Goal: Task Accomplishment & Management: Manage account settings

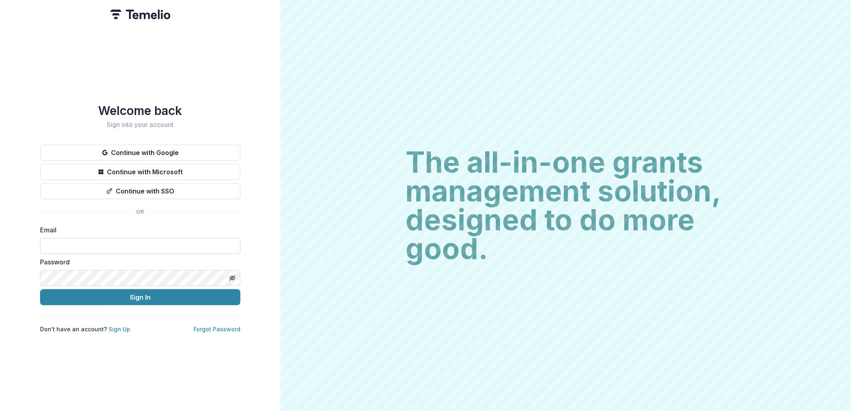
click at [145, 238] on input at bounding box center [140, 246] width 200 height 16
type input "**********"
click at [40, 289] on button "Sign In" at bounding box center [140, 297] width 200 height 16
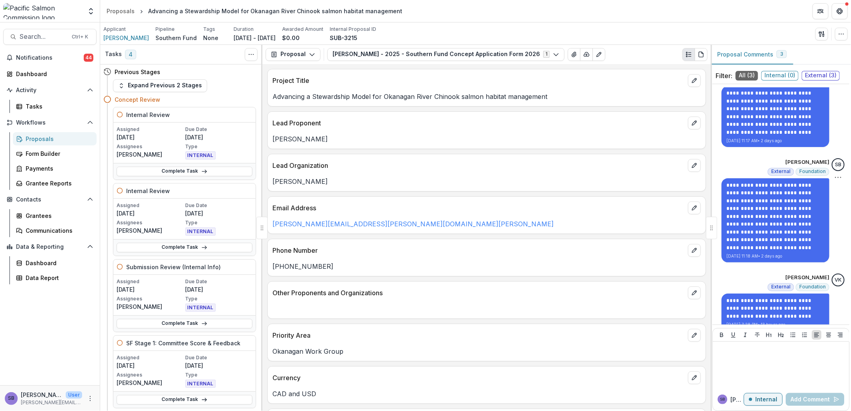
scroll to position [34, 0]
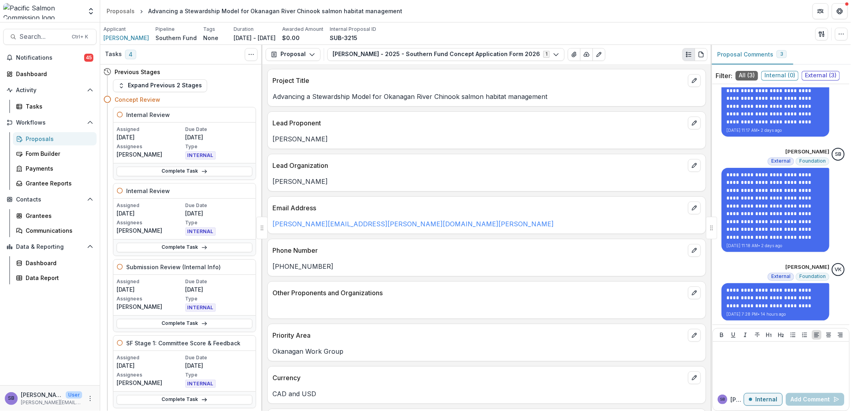
click at [39, 136] on div "Proposals" at bounding box center [58, 139] width 64 height 8
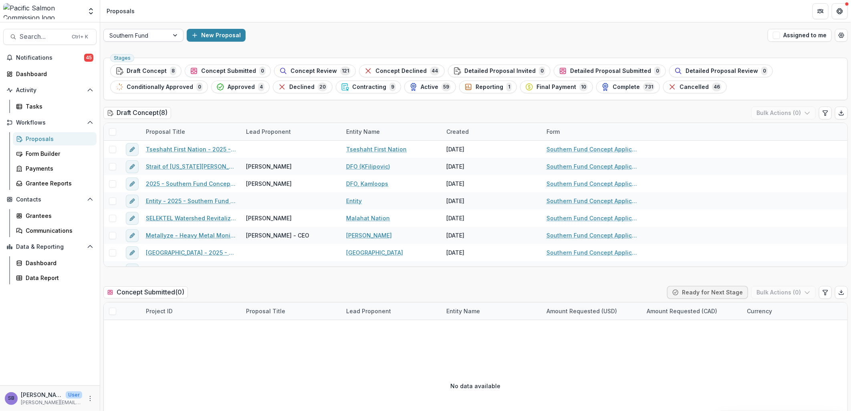
click at [159, 33] on div at bounding box center [136, 35] width 54 height 10
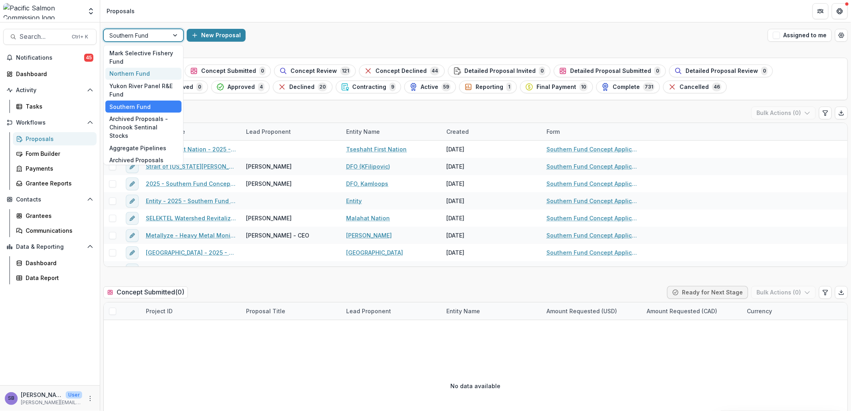
click at [158, 71] on div "Northern Fund" at bounding box center [143, 74] width 76 height 12
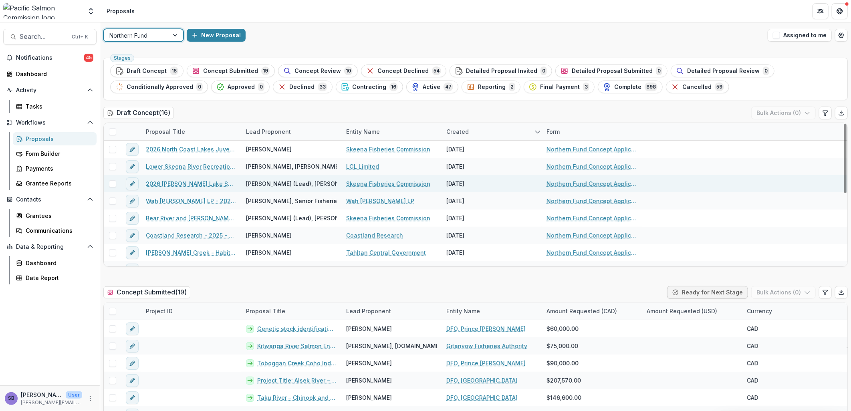
scroll to position [59, 0]
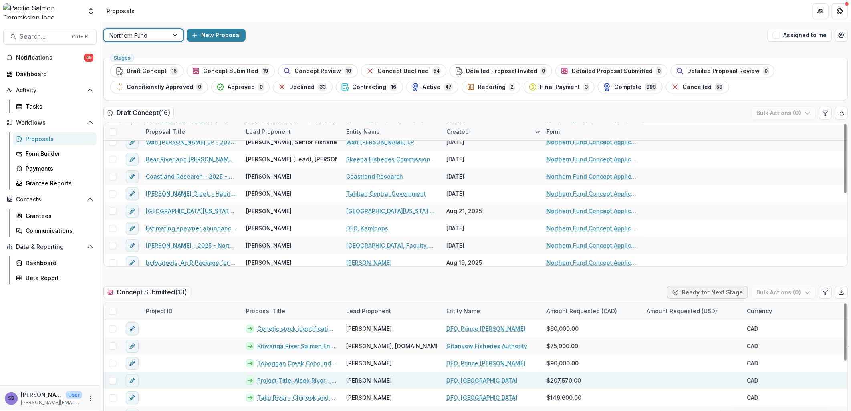
click at [477, 380] on link "DFO, Whitehorse" at bounding box center [481, 380] width 71 height 8
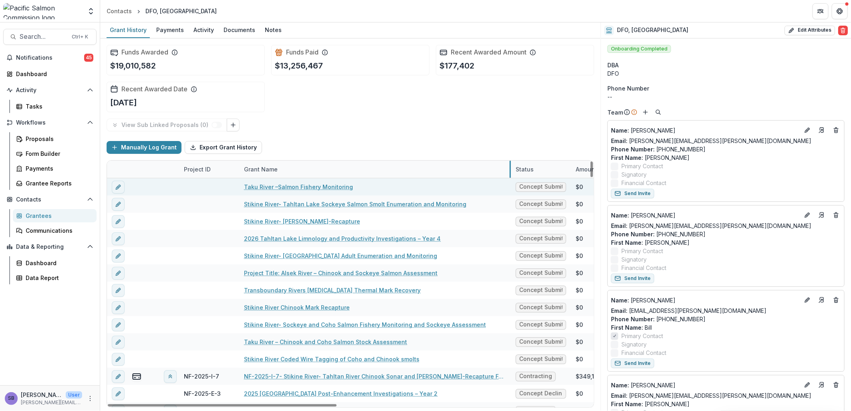
drag, startPoint x: 339, startPoint y: 164, endPoint x: 510, endPoint y: 178, distance: 172.0
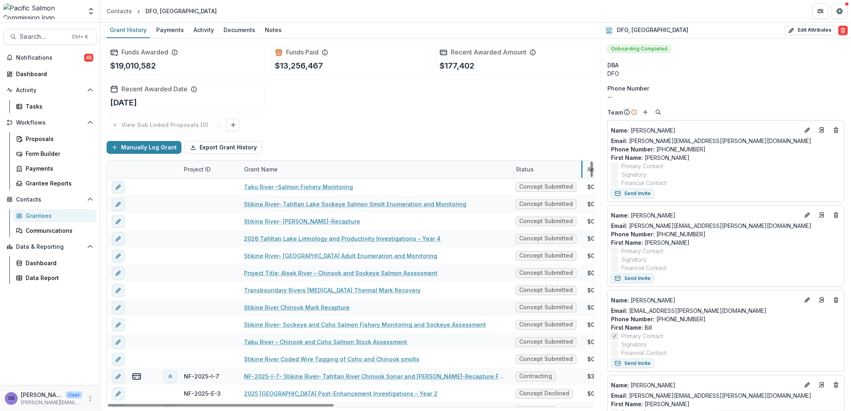
drag, startPoint x: 570, startPoint y: 169, endPoint x: 582, endPoint y: 169, distance: 11.6
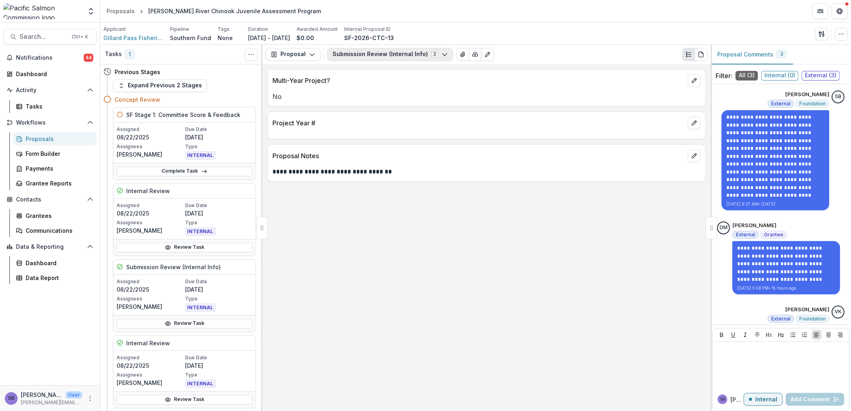
click at [371, 55] on button "Submission Review (Internal Info) 2" at bounding box center [390, 54] width 126 height 13
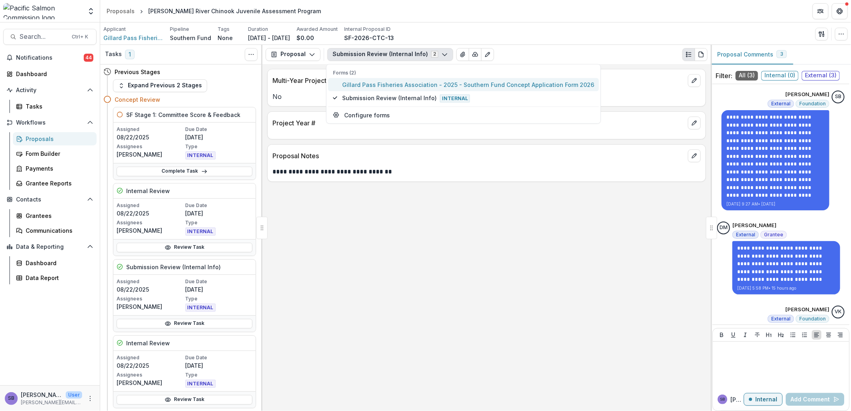
click at [369, 83] on span "Gillard Pass Fisheries Association - 2025 - Southern Fund Concept Application F…" at bounding box center [468, 84] width 252 height 8
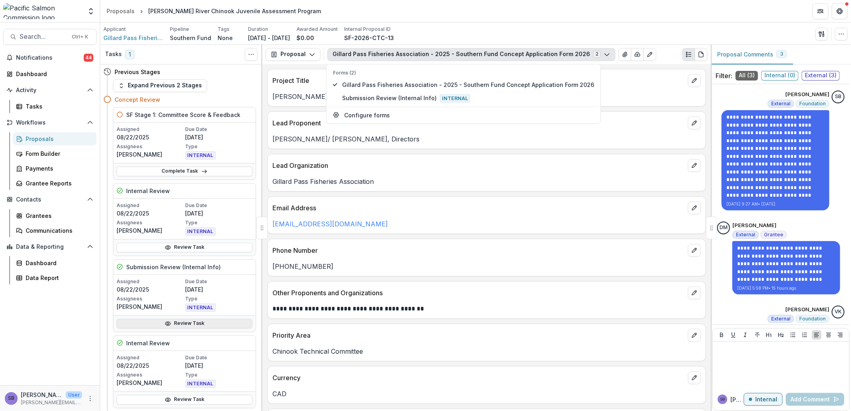
click at [180, 319] on link "Review Task" at bounding box center [185, 324] width 136 height 10
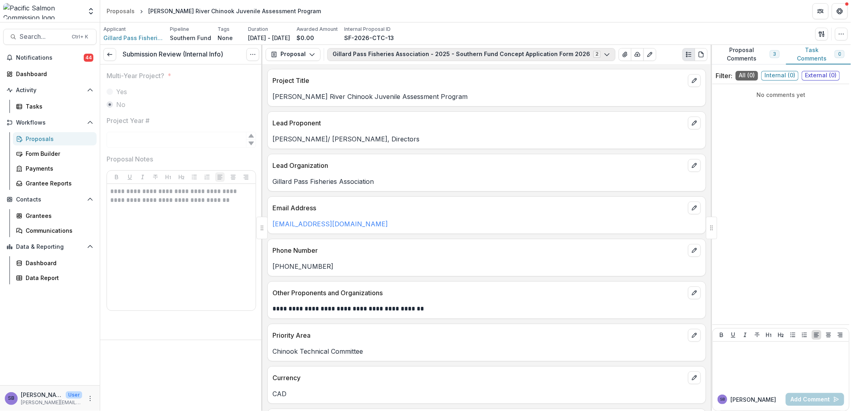
click at [350, 54] on button "Gillard Pass Fisheries Association - 2025 - Southern Fund Concept Application F…" at bounding box center [471, 54] width 288 height 13
click at [352, 85] on span "Gillard Pass Fisheries Association - 2025 - Southern Fund Concept Application F…" at bounding box center [468, 84] width 252 height 8
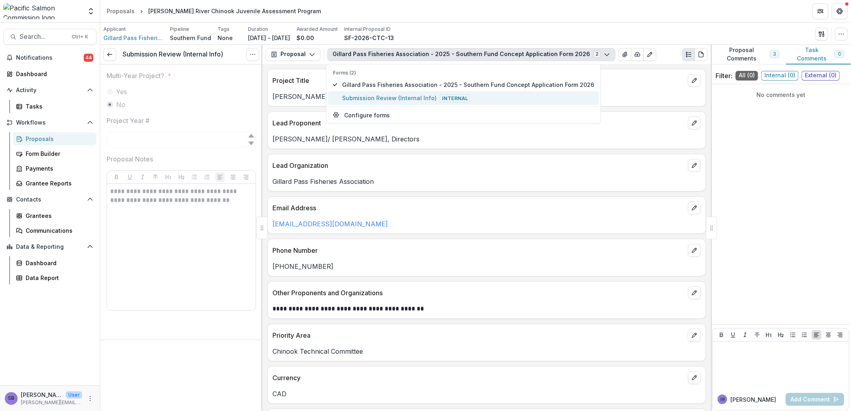
click at [356, 100] on span "Submission Review (Internal Info) Internal" at bounding box center [468, 97] width 252 height 9
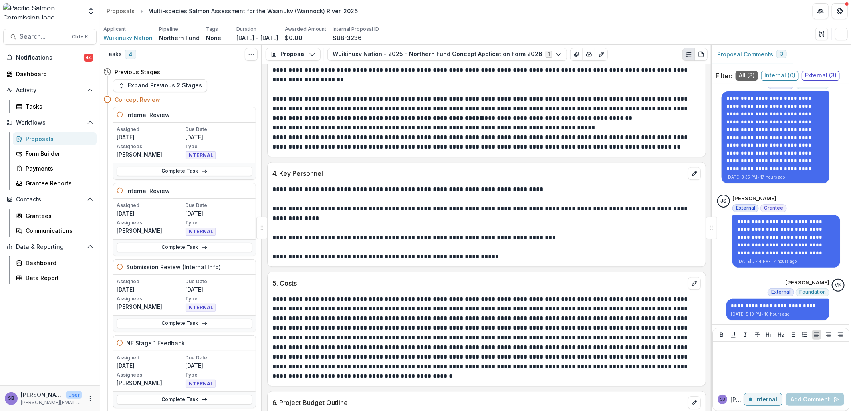
scroll to position [1335, 0]
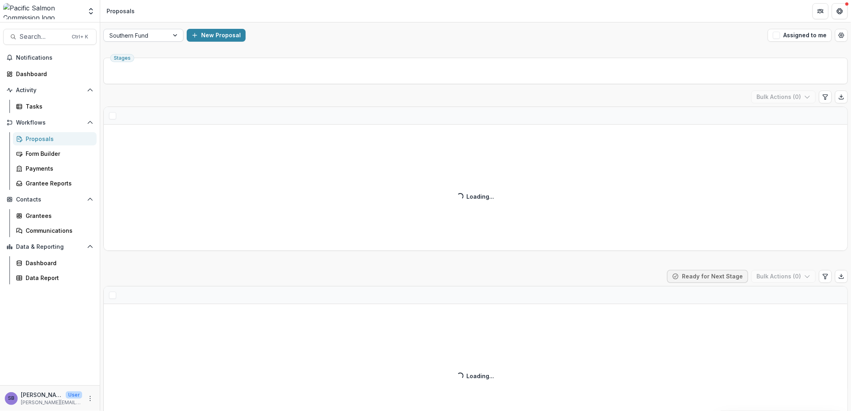
click at [143, 35] on div at bounding box center [136, 35] width 54 height 10
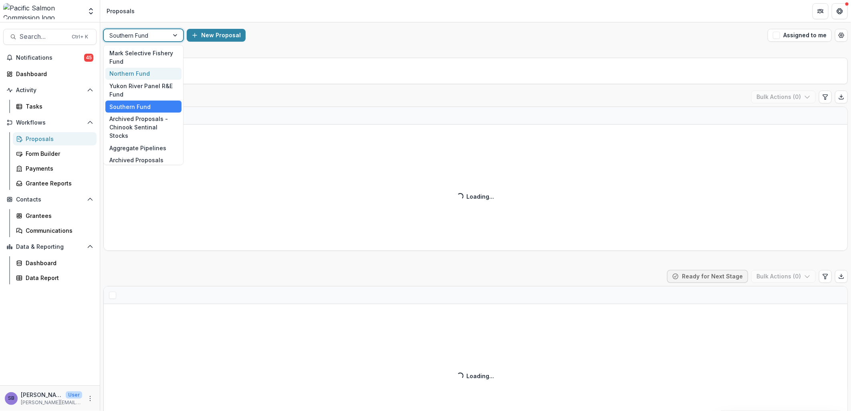
click at [151, 72] on div "Northern Fund" at bounding box center [143, 74] width 76 height 12
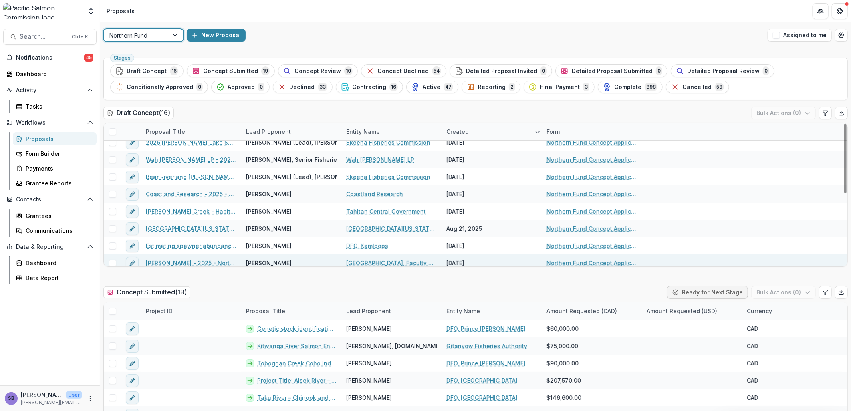
scroll to position [59, 0]
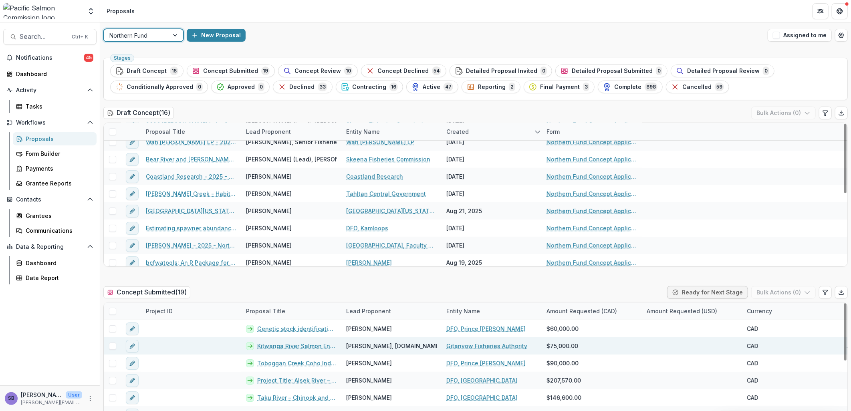
click at [307, 346] on link "Kitwanga River Salmon Enumeration, 2026" at bounding box center [296, 346] width 79 height 8
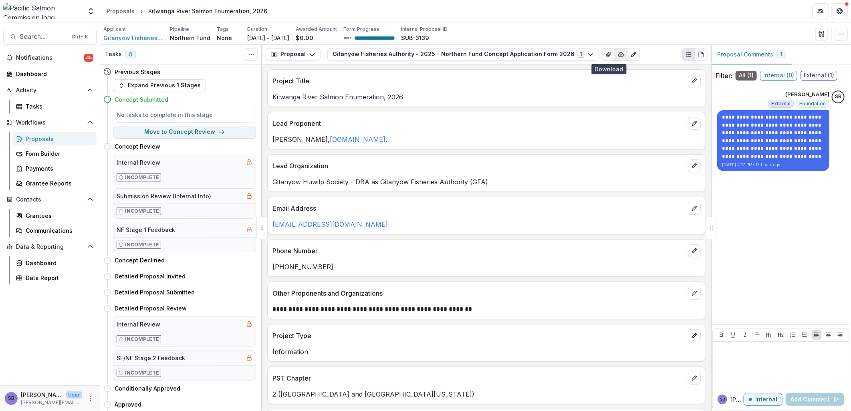
click at [621, 54] on line "button" at bounding box center [621, 55] width 0 height 2
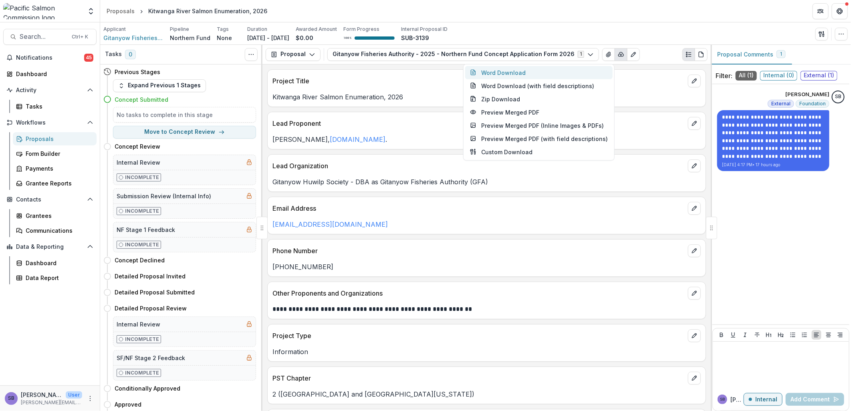
click at [541, 71] on button "Word Download" at bounding box center [538, 72] width 147 height 13
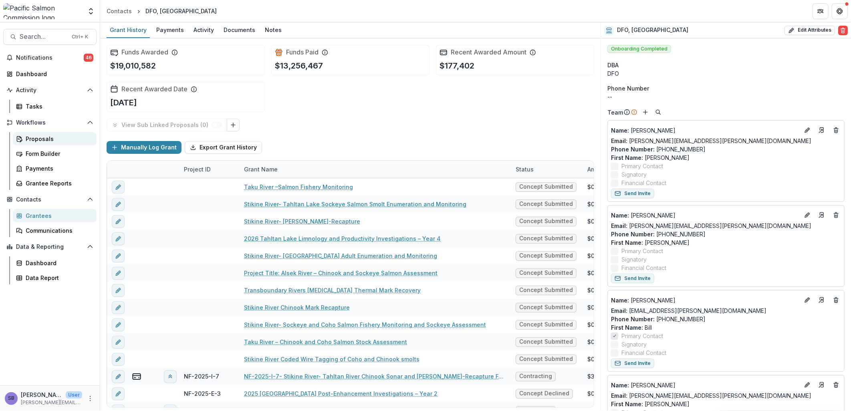
click at [29, 138] on div "Proposals" at bounding box center [58, 139] width 64 height 8
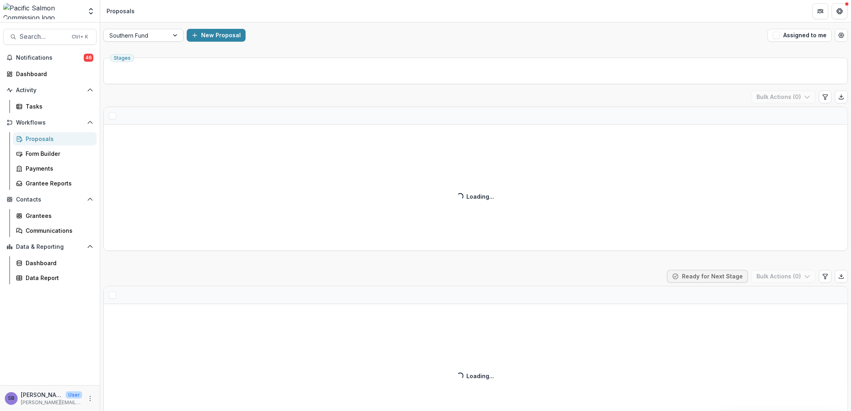
click at [166, 36] on div "Southern Fund" at bounding box center [136, 36] width 65 height 12
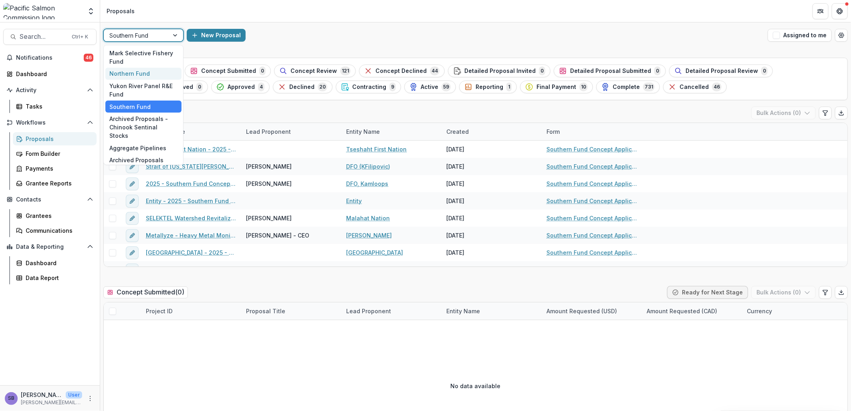
click at [152, 70] on div "Northern Fund" at bounding box center [143, 74] width 76 height 12
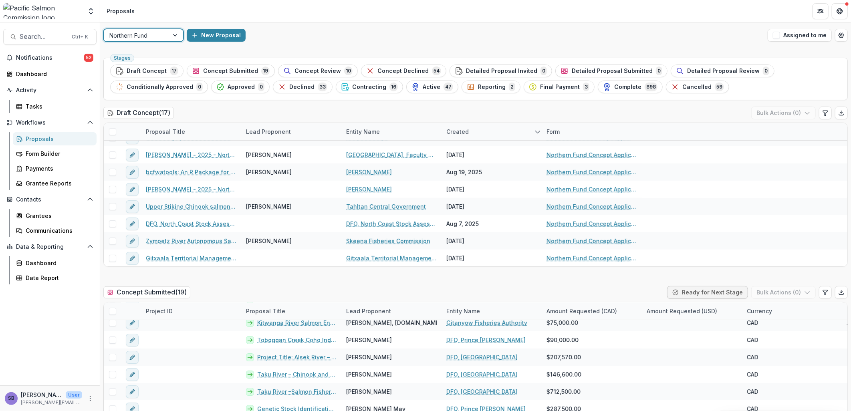
drag, startPoint x: 163, startPoint y: 29, endPoint x: 166, endPoint y: 34, distance: 5.6
click at [165, 30] on div "Northern Fund" at bounding box center [136, 36] width 65 height 12
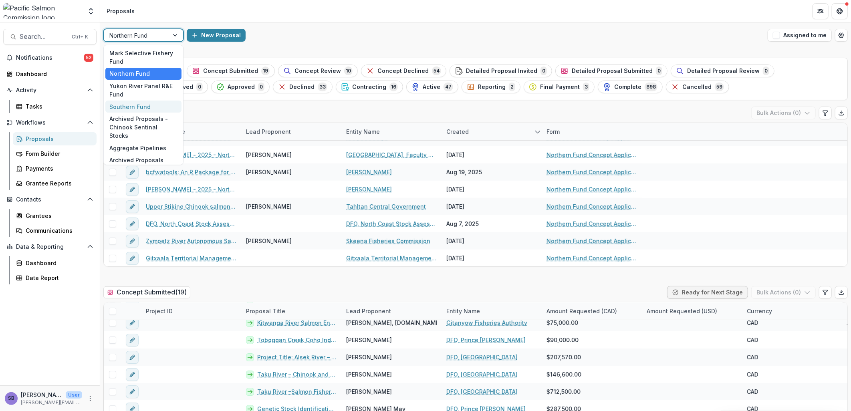
click at [149, 102] on div "Southern Fund" at bounding box center [143, 107] width 76 height 12
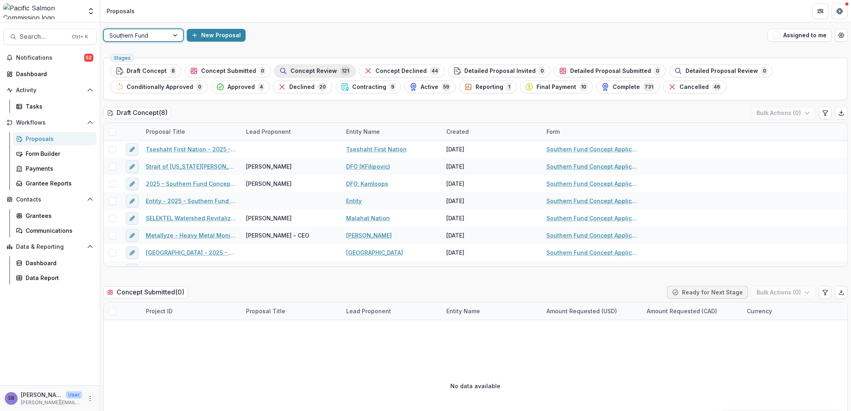
click at [309, 74] on div "Concept Review 121" at bounding box center [314, 70] width 71 height 9
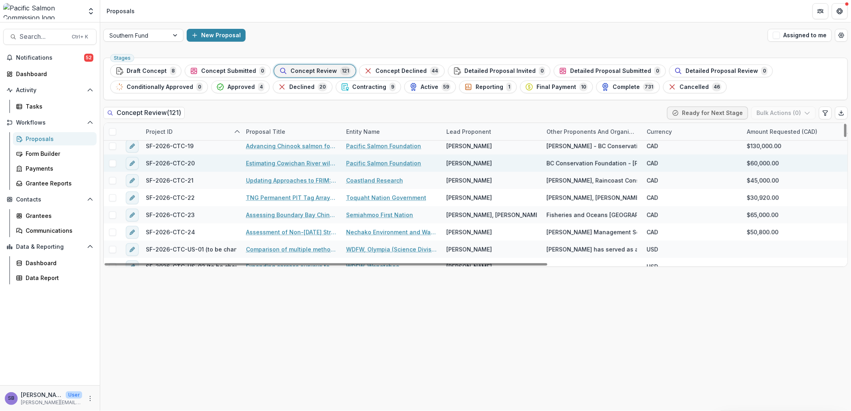
scroll to position [356, 0]
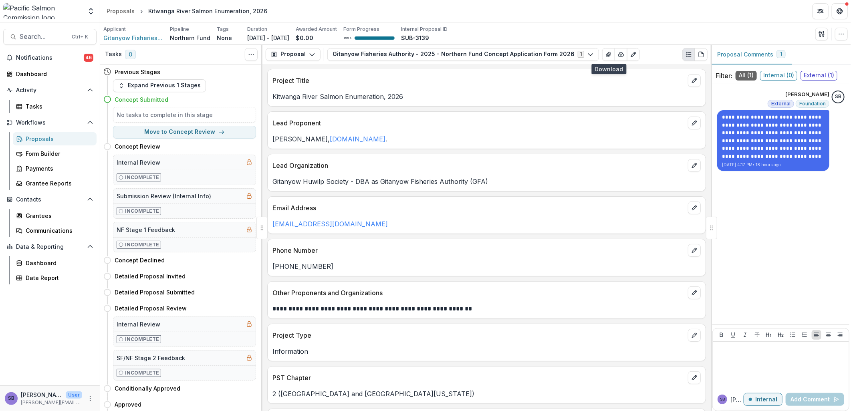
click at [40, 139] on div "Proposals" at bounding box center [58, 139] width 64 height 8
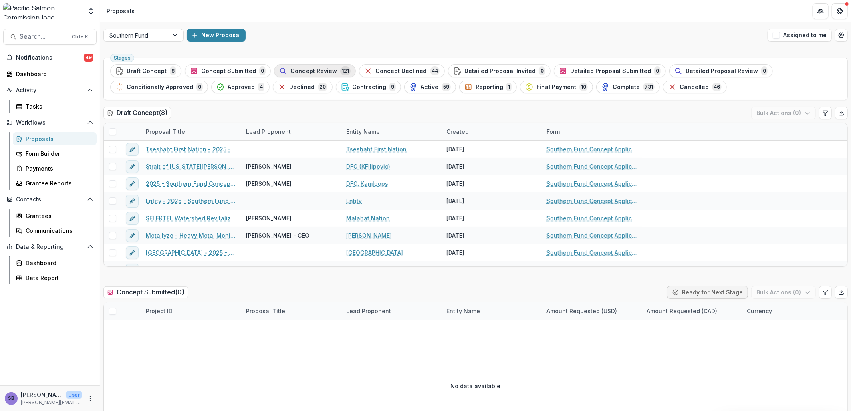
click at [315, 70] on span "Concept Review" at bounding box center [313, 71] width 46 height 7
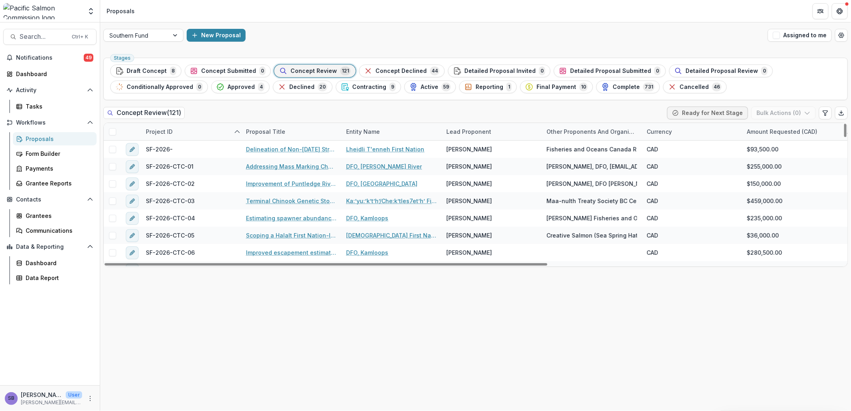
click at [491, 127] on div "Lead Proponent" at bounding box center [468, 131] width 54 height 8
click at [478, 145] on input at bounding box center [491, 149] width 96 height 13
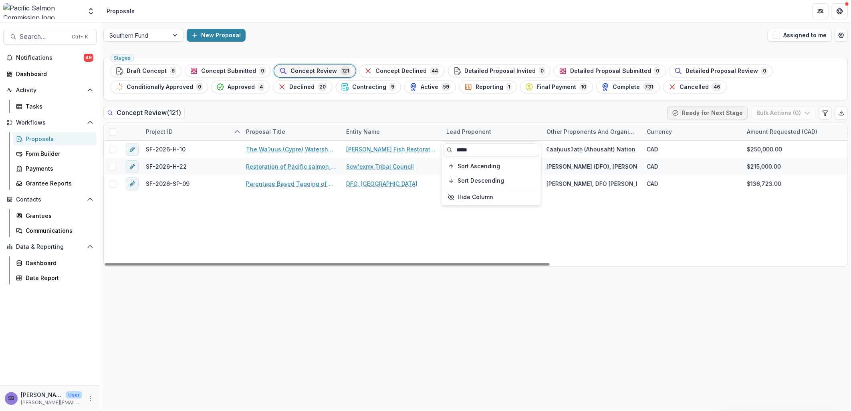
type input "*****"
click at [477, 114] on div "Concept Review ( 121 ) Ready for Next Stage Bulk Actions ( 0 )" at bounding box center [475, 115] width 744 height 16
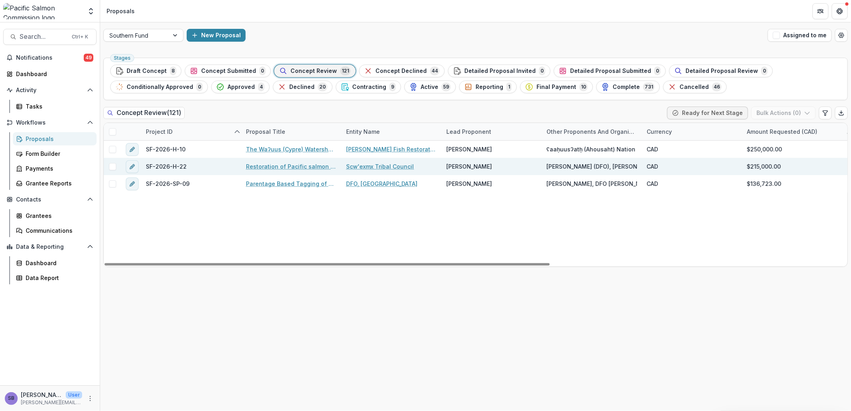
click at [294, 166] on link "Restoration of Pacific salmon habitat in the Nicola River using Engineered Log …" at bounding box center [291, 166] width 91 height 8
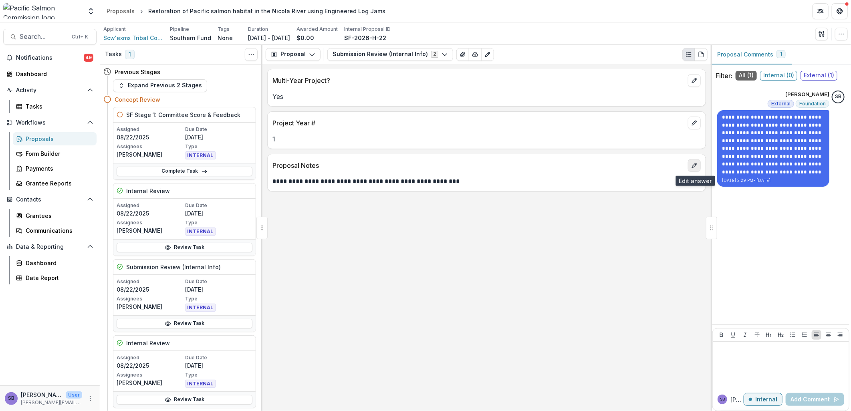
click at [692, 167] on icon "edit" at bounding box center [694, 165] width 4 height 4
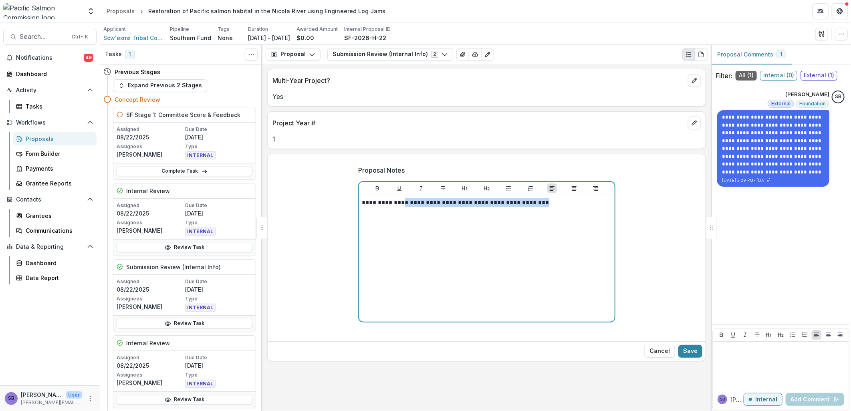
drag, startPoint x: 397, startPoint y: 203, endPoint x: 562, endPoint y: 207, distance: 165.5
click at [562, 207] on div "**********" at bounding box center [486, 258] width 249 height 120
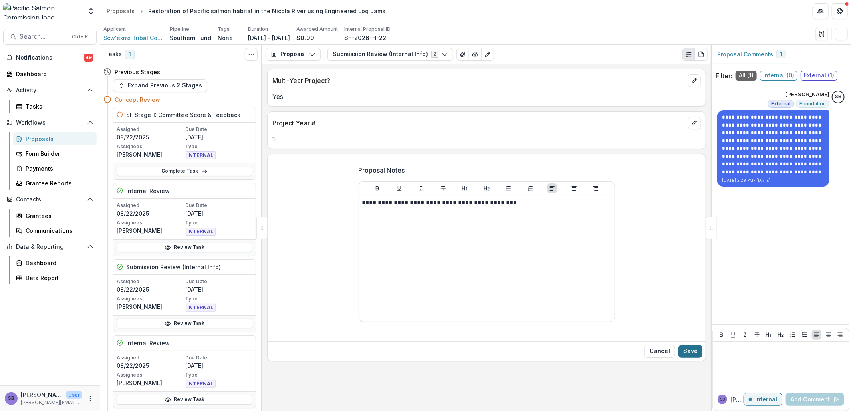
click at [689, 352] on button "Save" at bounding box center [690, 351] width 24 height 13
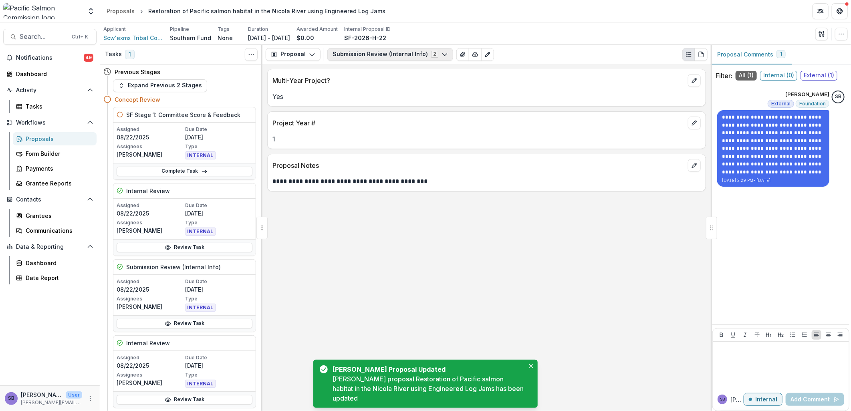
click at [441, 56] on icon "button" at bounding box center [444, 54] width 6 height 6
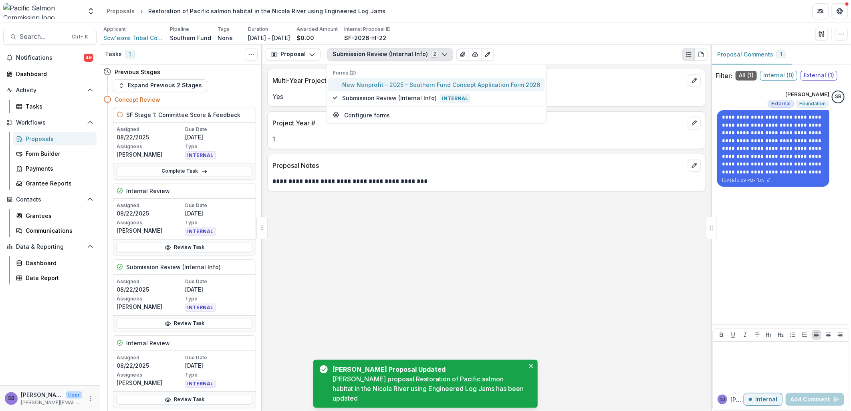
click at [415, 87] on span "New Nonprofit - 2025 - Southern Fund Concept Application Form 2026" at bounding box center [441, 84] width 198 height 8
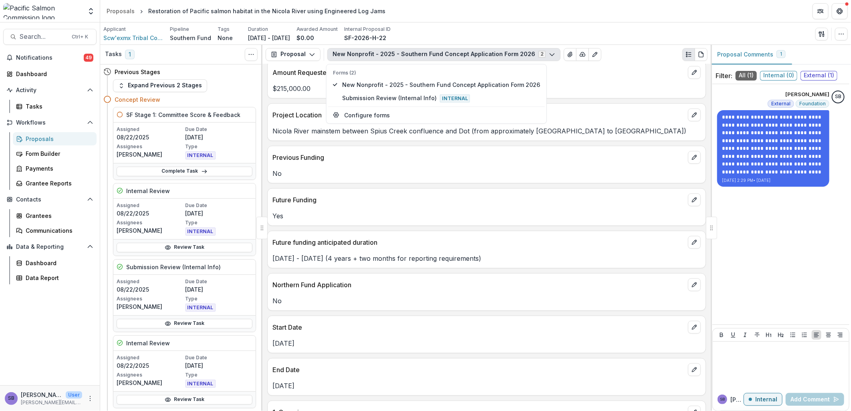
scroll to position [475, 0]
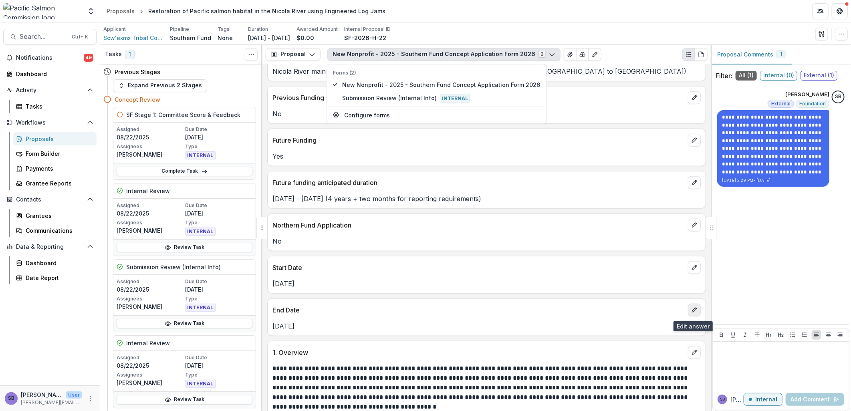
click at [691, 311] on icon "edit" at bounding box center [694, 310] width 6 height 6
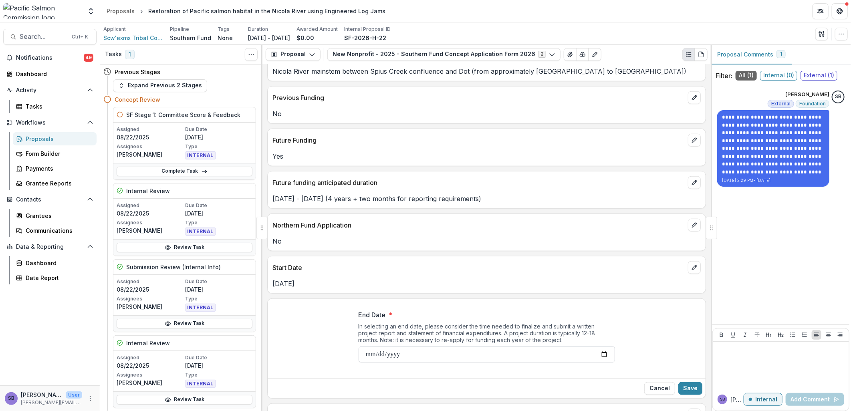
click at [368, 354] on input "**********" at bounding box center [486, 354] width 256 height 16
type input "**********"
click at [681, 389] on button "Save" at bounding box center [690, 388] width 24 height 13
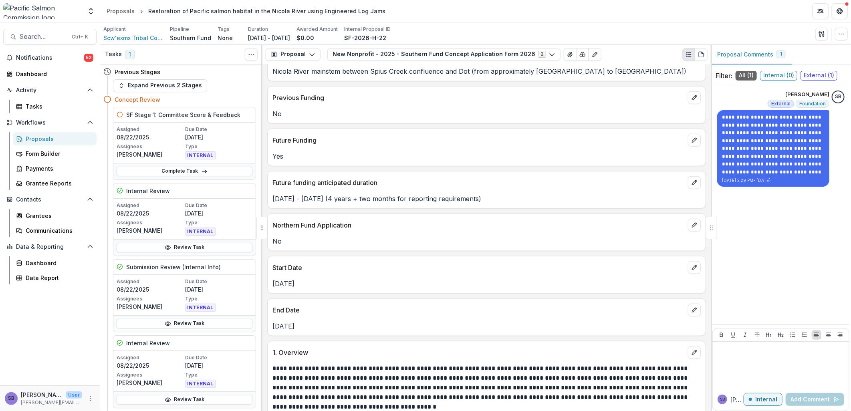
click at [29, 136] on div "Proposals" at bounding box center [58, 139] width 64 height 8
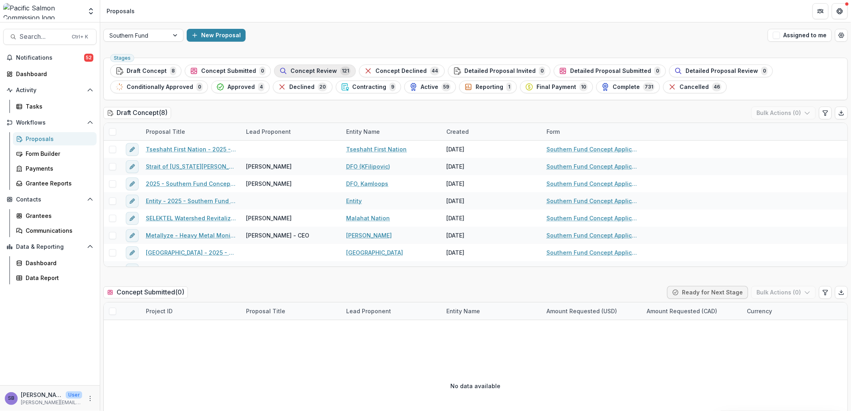
click at [312, 70] on span "Concept Review" at bounding box center [313, 71] width 46 height 7
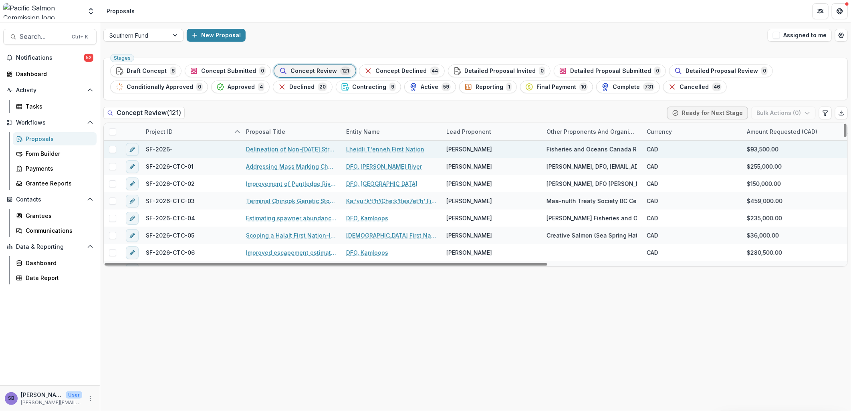
click at [294, 147] on link "Delineation of Non-[DATE] Stream Rearing Habitat for Juvenile Chinook Salmon in…" at bounding box center [291, 149] width 91 height 8
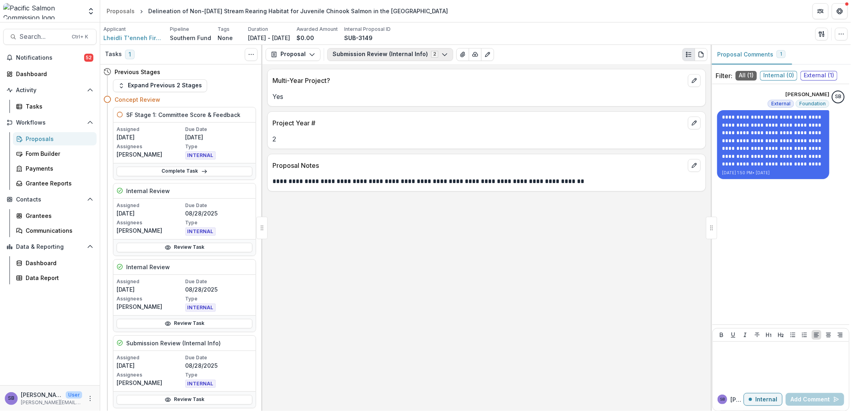
click at [373, 54] on button "Submission Review (Internal Info) 2" at bounding box center [390, 54] width 126 height 13
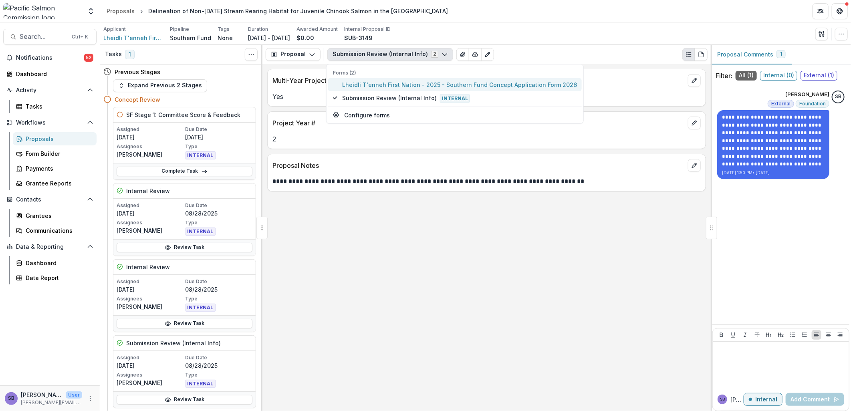
click at [378, 80] on span "Lheidli T'enneh First Nation - 2025 - Southern Fund Concept Application Form 20…" at bounding box center [459, 84] width 235 height 8
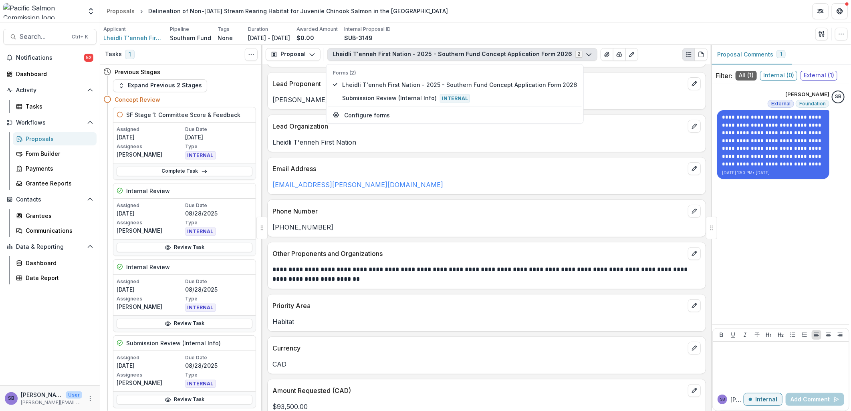
scroll to position [59, 0]
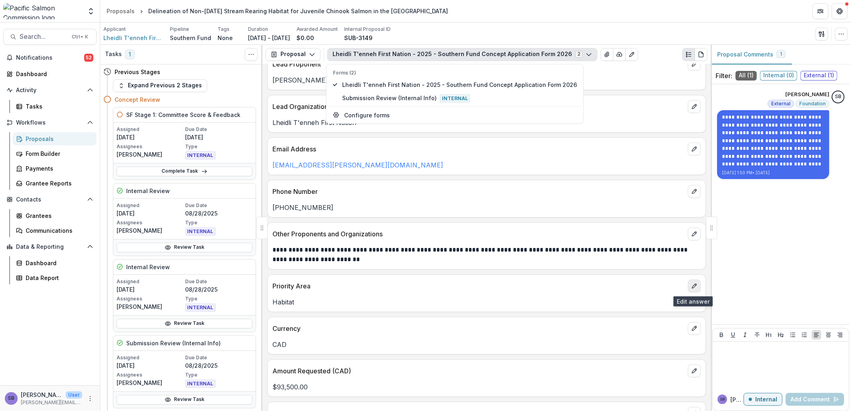
click at [688, 286] on button "edit" at bounding box center [694, 286] width 13 height 13
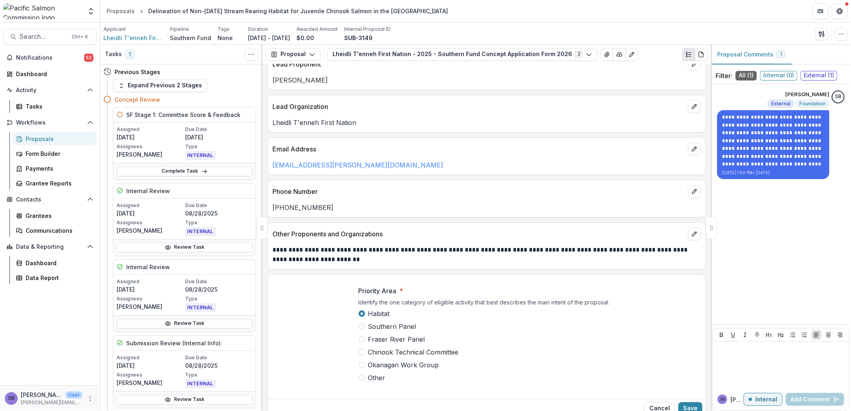
drag, startPoint x: 380, startPoint y: 350, endPoint x: 403, endPoint y: 353, distance: 22.3
click at [380, 350] on span "Chinook Technical Committee" at bounding box center [413, 352] width 91 height 10
click at [696, 409] on button "Save" at bounding box center [690, 408] width 24 height 13
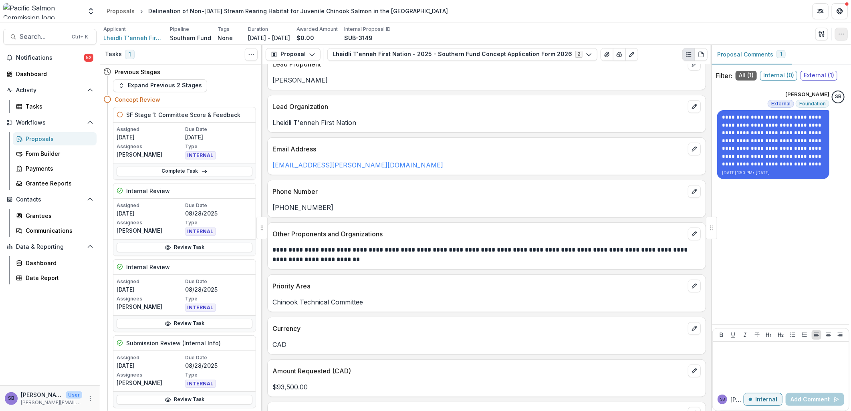
click at [835, 34] on button "button" at bounding box center [841, 34] width 13 height 13
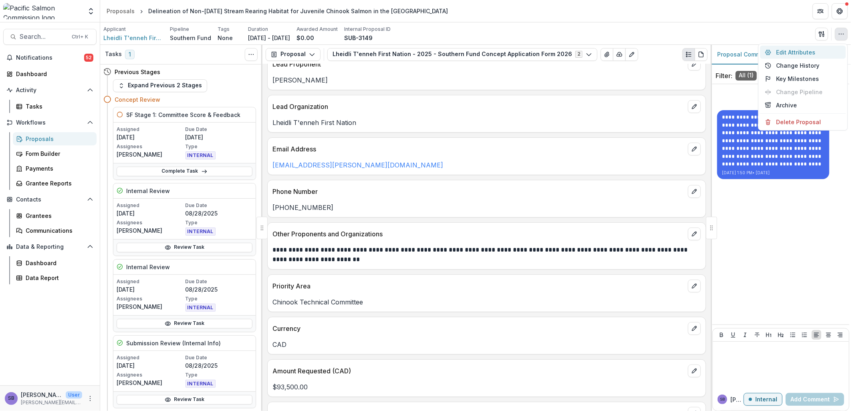
click at [815, 49] on button "Edit Attributes" at bounding box center [803, 52] width 86 height 13
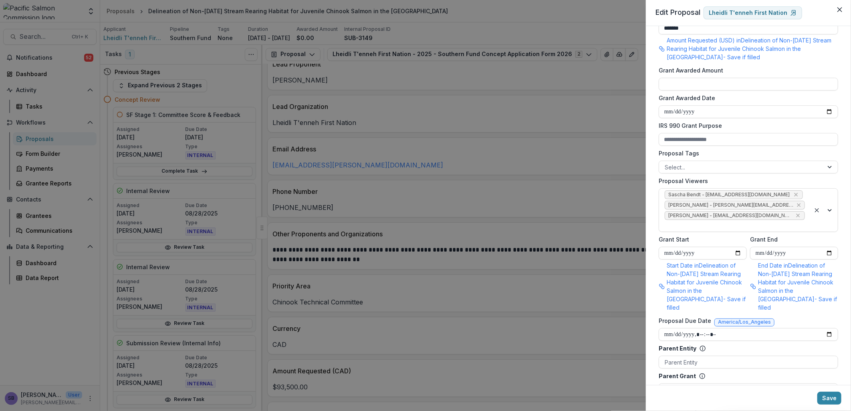
scroll to position [297, 0]
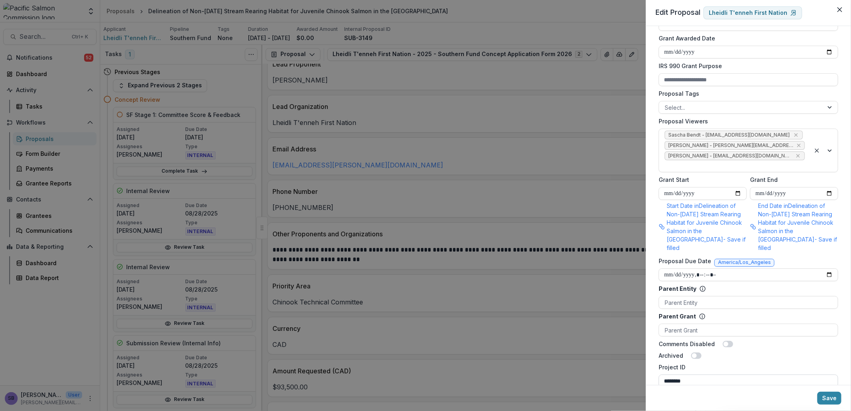
click at [732, 374] on input "********" at bounding box center [747, 380] width 179 height 13
drag, startPoint x: 717, startPoint y: 373, endPoint x: 625, endPoint y: 363, distance: 92.3
click at [625, 363] on div "**********" at bounding box center [425, 205] width 851 height 411
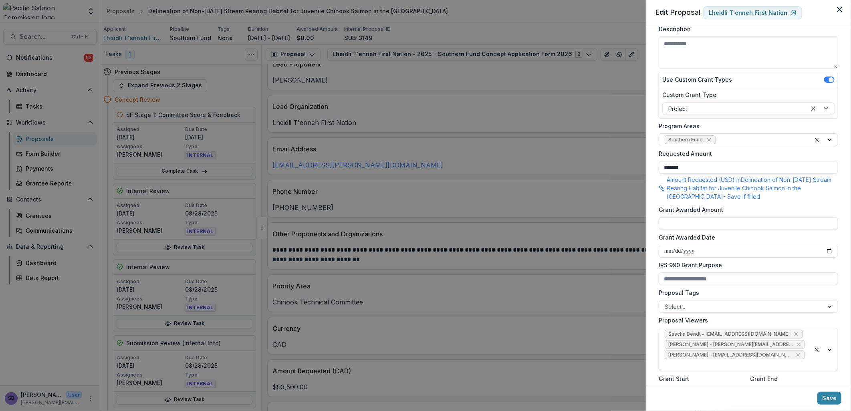
scroll to position [0, 0]
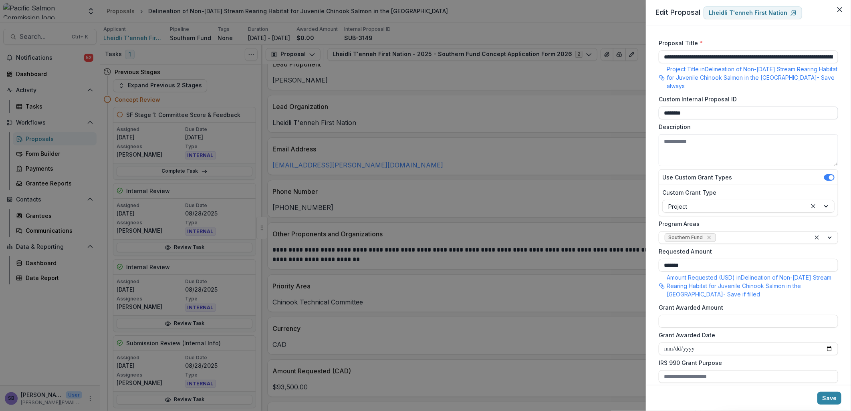
type input "**********"
drag, startPoint x: 691, startPoint y: 108, endPoint x: 648, endPoint y: 101, distance: 44.2
click at [648, 101] on div "**********" at bounding box center [748, 205] width 205 height 359
paste input "******"
type input "**********"
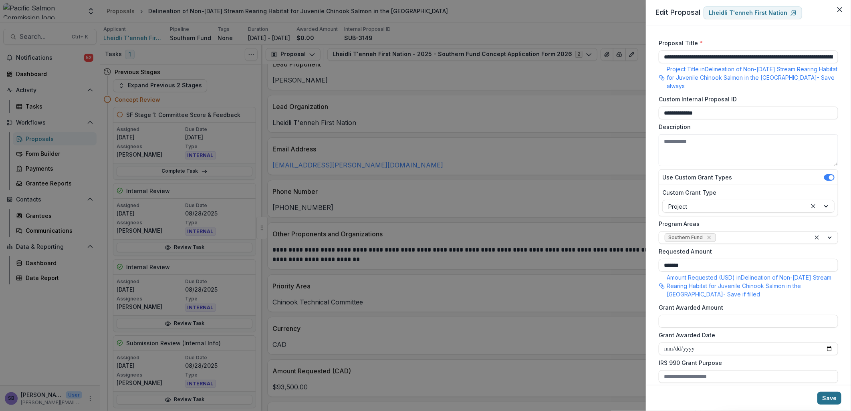
click at [835, 398] on button "Save" at bounding box center [829, 398] width 24 height 13
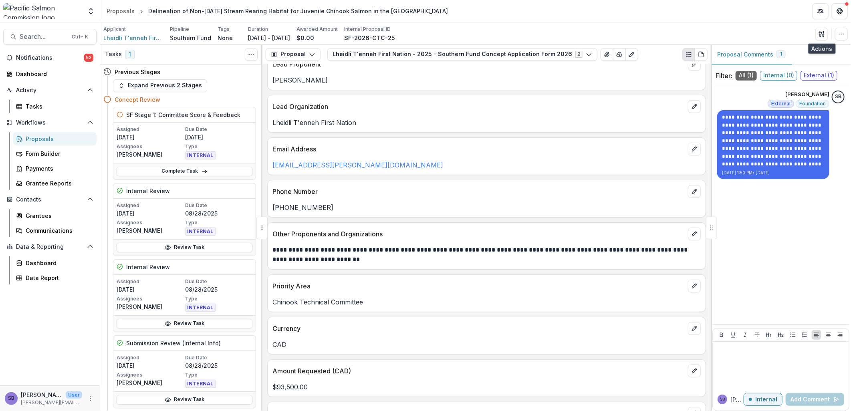
scroll to position [59, 0]
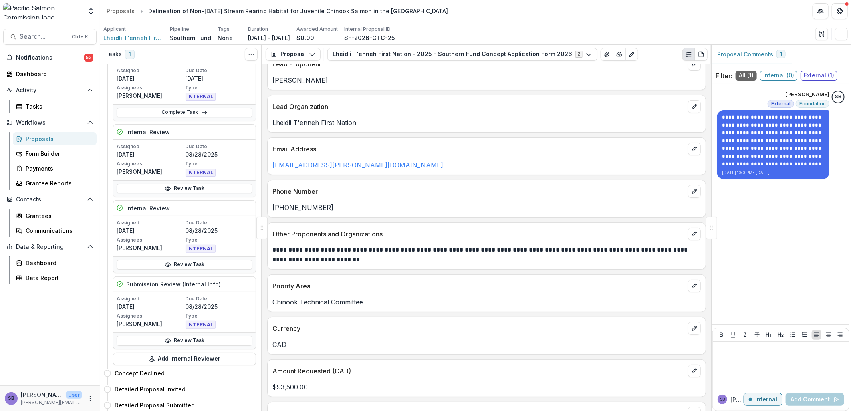
drag, startPoint x: 209, startPoint y: 343, endPoint x: 290, endPoint y: 330, distance: 82.0
click at [210, 344] on link "Review Task" at bounding box center [185, 341] width 136 height 10
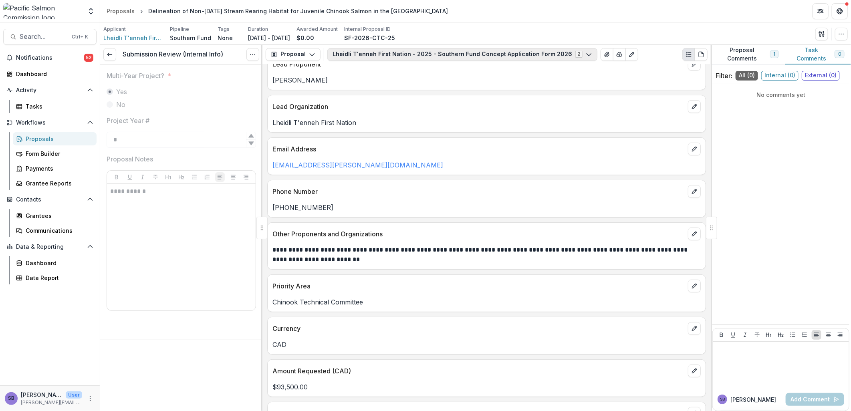
click at [578, 55] on button "Lheidli T'enneh First Nation - 2025 - Southern Fund Concept Application Form 20…" at bounding box center [462, 54] width 270 height 13
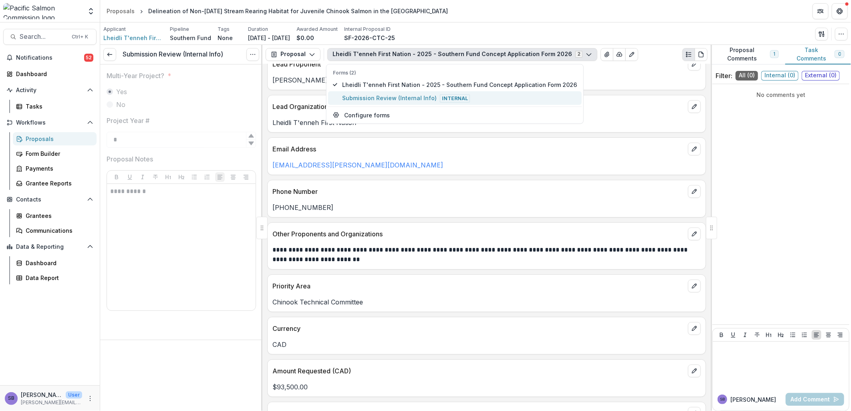
click at [521, 96] on span "Submission Review (Internal Info) Internal" at bounding box center [459, 97] width 235 height 9
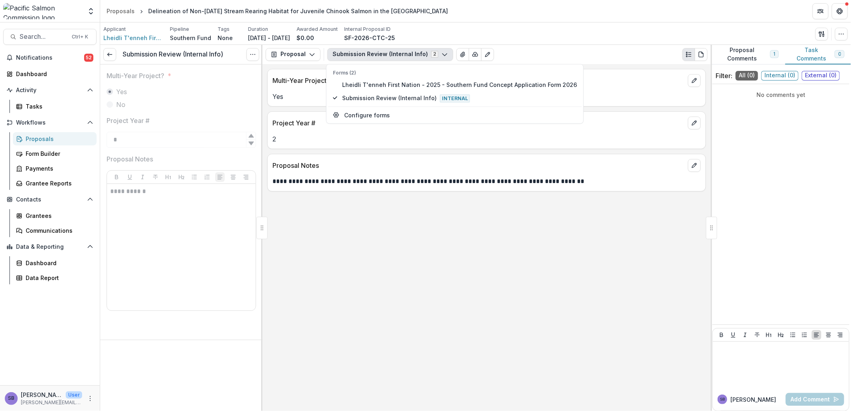
click at [605, 177] on p "**********" at bounding box center [486, 182] width 428 height 10
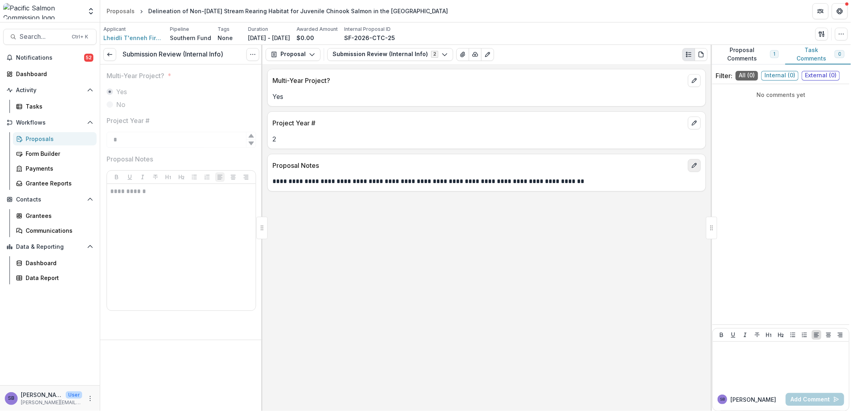
click at [694, 165] on icon "edit" at bounding box center [694, 165] width 4 height 4
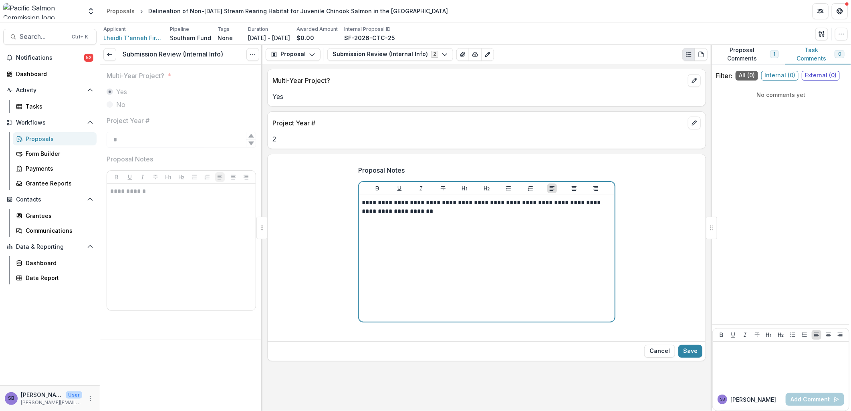
click at [543, 203] on p "**********" at bounding box center [486, 207] width 249 height 18
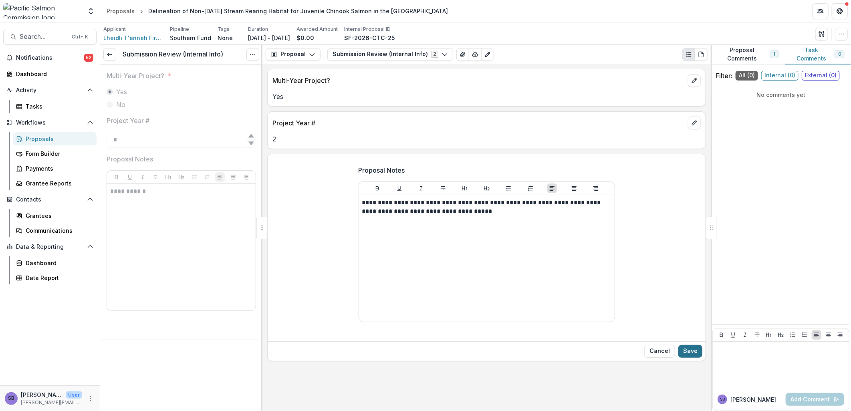
click at [685, 354] on button "Save" at bounding box center [690, 351] width 24 height 13
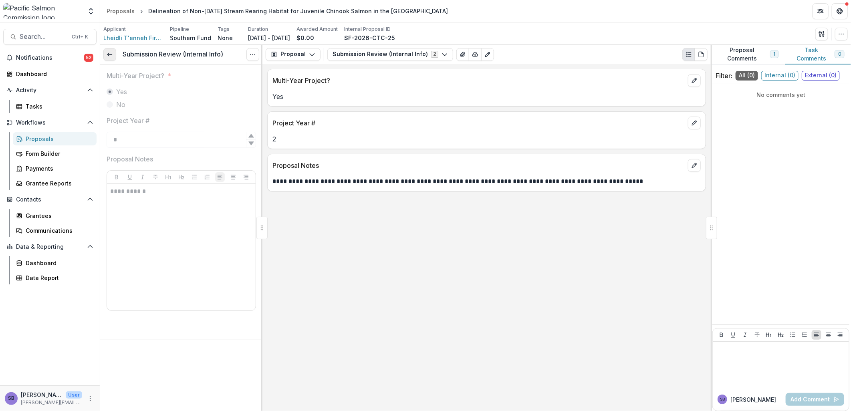
click at [111, 57] on icon at bounding box center [110, 54] width 6 height 6
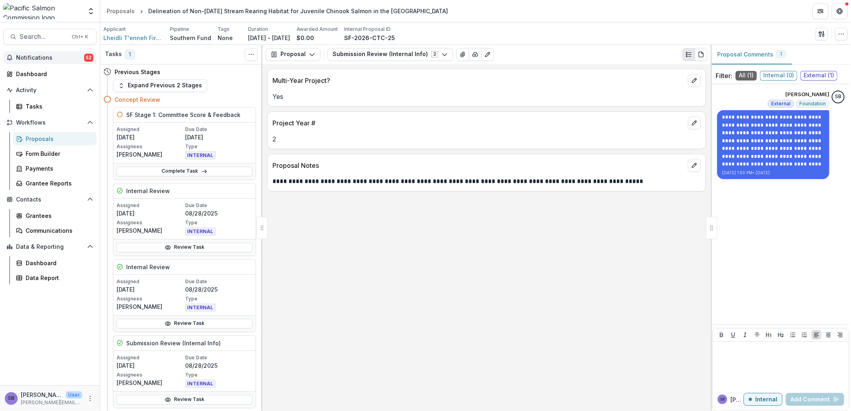
click at [51, 59] on span "Notifications" at bounding box center [50, 57] width 68 height 7
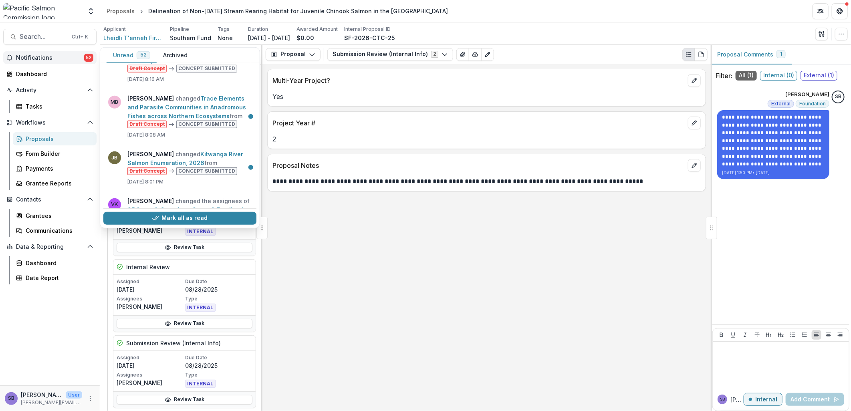
scroll to position [415, 0]
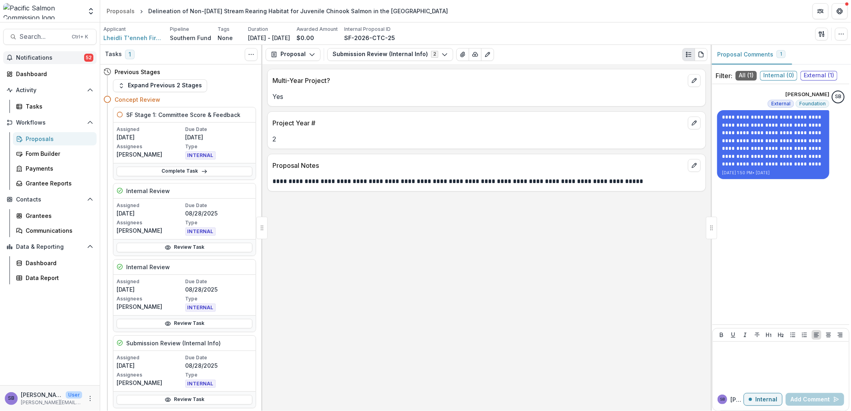
click at [370, 283] on div "**********" at bounding box center [486, 237] width 448 height 347
